Goal: Information Seeking & Learning: Learn about a topic

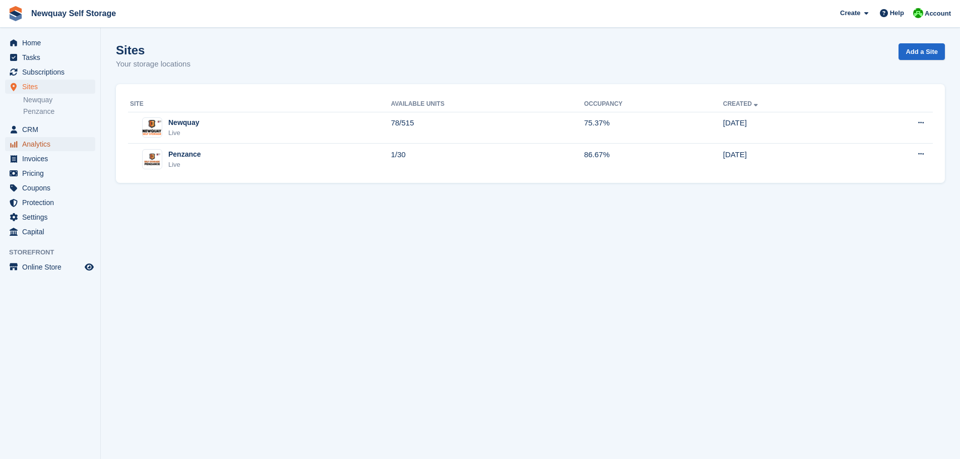
click at [36, 145] on span "Analytics" at bounding box center [52, 144] width 60 height 14
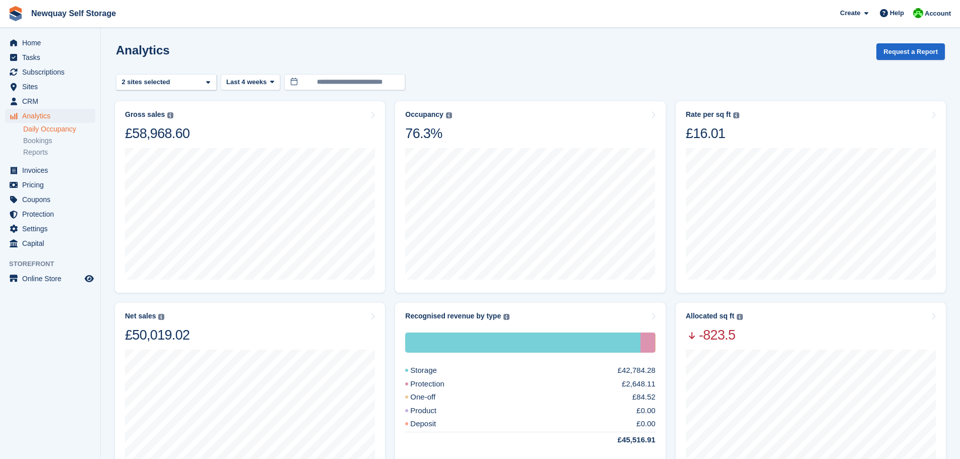
click at [54, 129] on link "Daily Occupancy" at bounding box center [59, 129] width 72 height 10
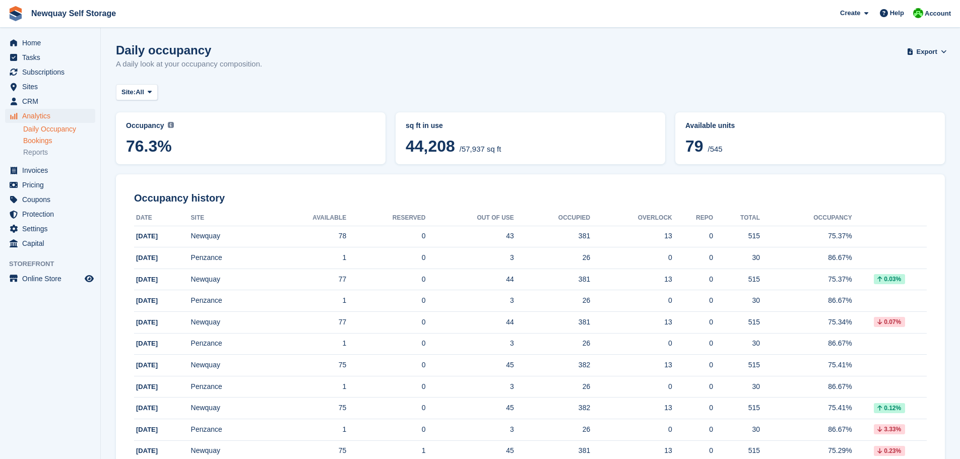
click at [41, 142] on link "Bookings" at bounding box center [59, 141] width 72 height 10
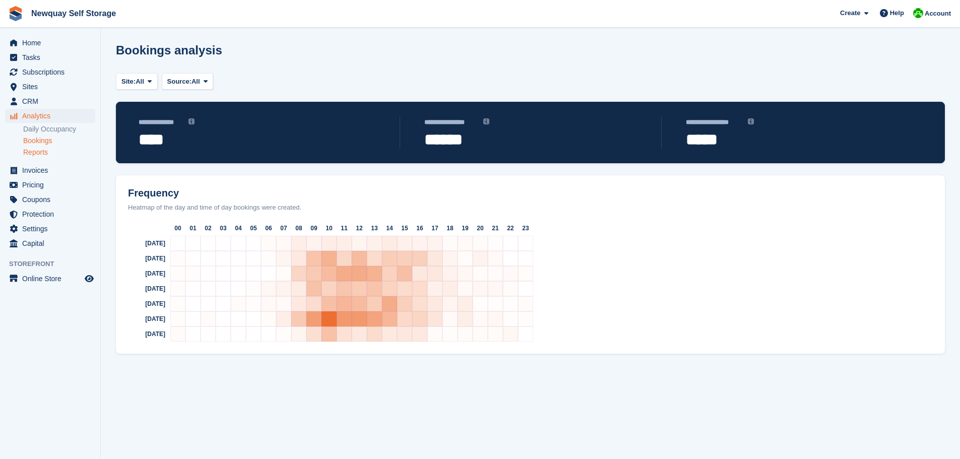
click at [37, 153] on link "Reports" at bounding box center [59, 153] width 72 height 10
